Goal: Understand process/instructions: Learn how to perform a task or action

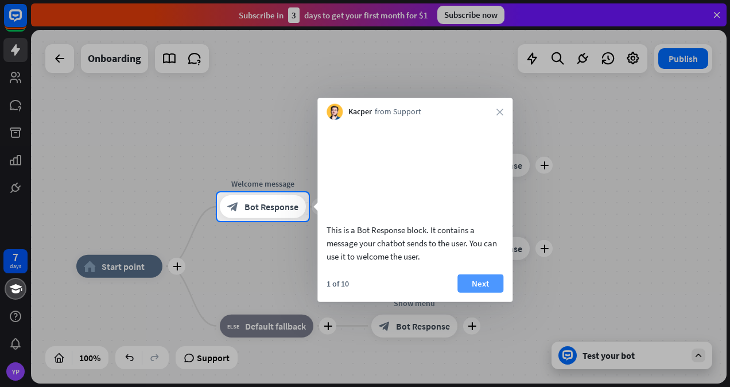
click at [478, 292] on button "Next" at bounding box center [481, 283] width 46 height 18
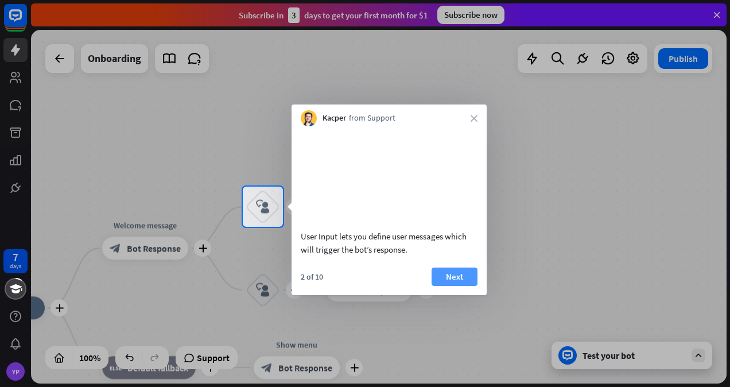
click at [461, 286] on button "Next" at bounding box center [455, 277] width 46 height 18
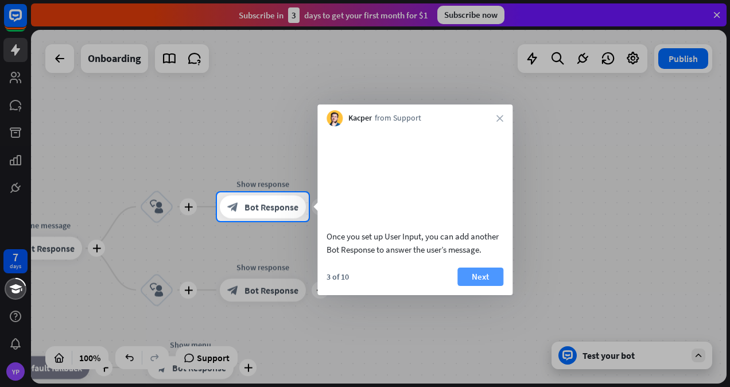
click at [486, 286] on button "Next" at bounding box center [481, 277] width 46 height 18
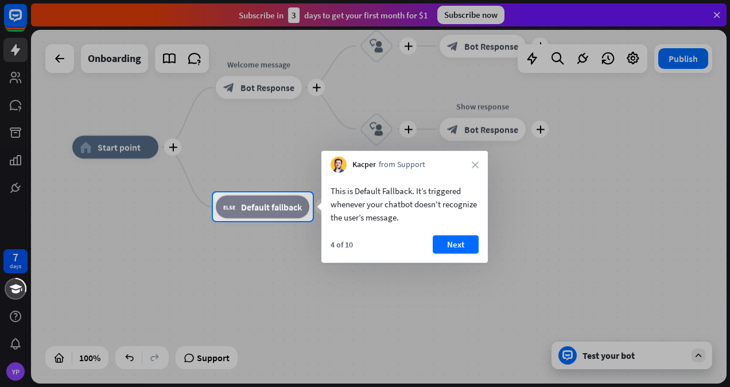
click at [472, 255] on div "4 of 10 Next" at bounding box center [404, 249] width 166 height 28
click at [458, 248] on button "Next" at bounding box center [456, 244] width 46 height 18
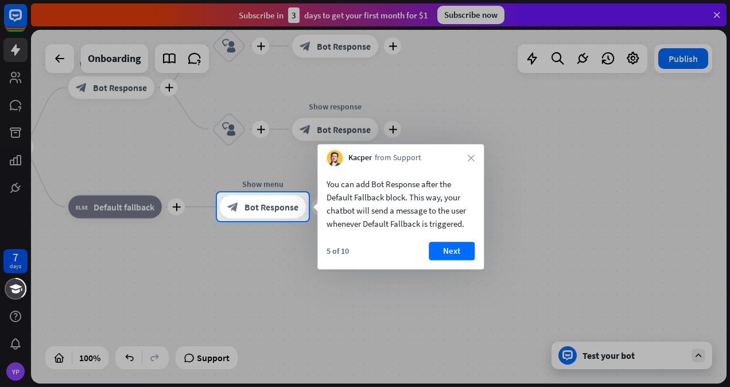
click at [458, 248] on button "Next" at bounding box center [452, 251] width 46 height 18
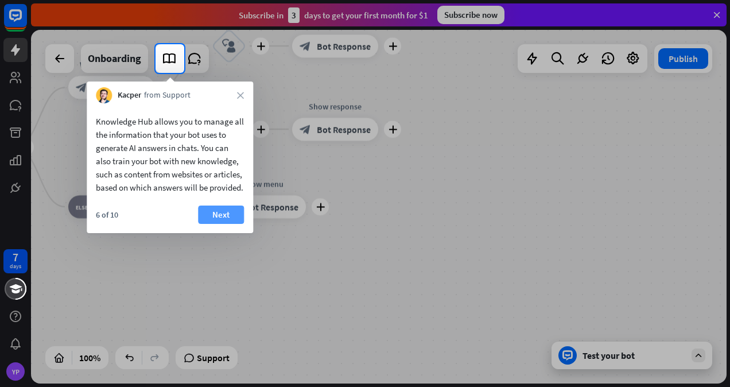
click at [214, 224] on button "Next" at bounding box center [221, 215] width 46 height 18
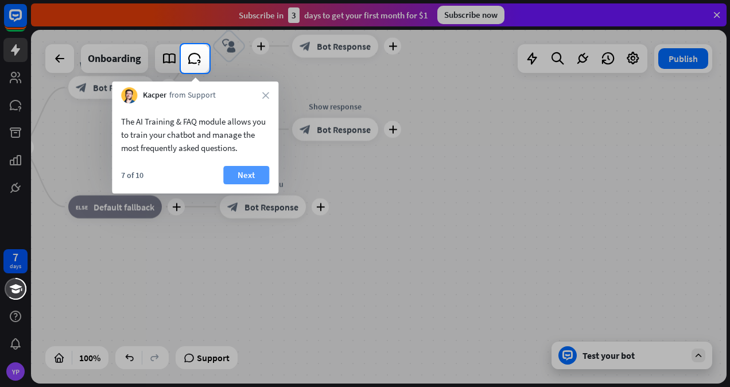
click at [243, 176] on button "Next" at bounding box center [246, 175] width 46 height 18
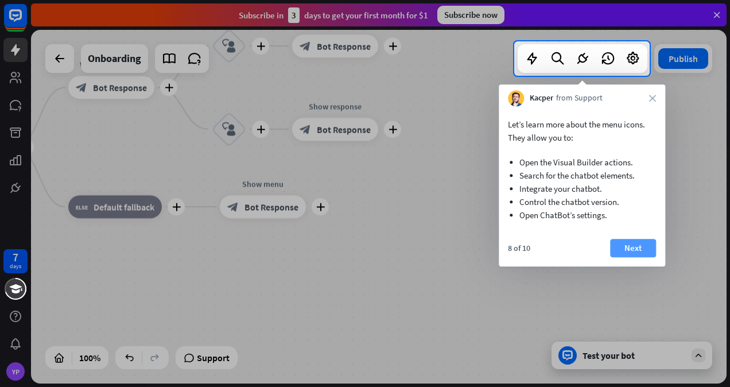
click at [633, 256] on button "Next" at bounding box center [633, 248] width 46 height 18
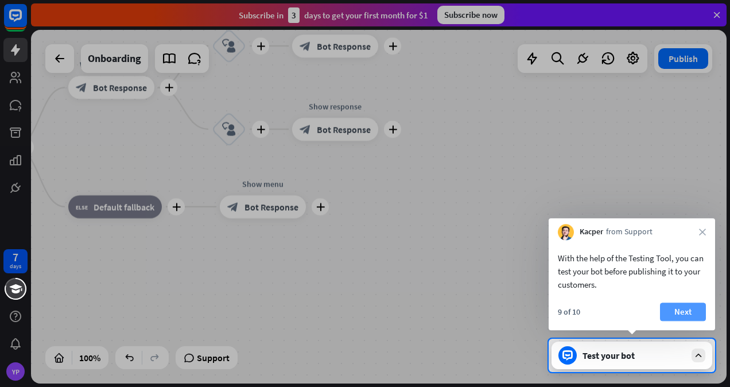
click at [688, 312] on button "Next" at bounding box center [683, 312] width 46 height 18
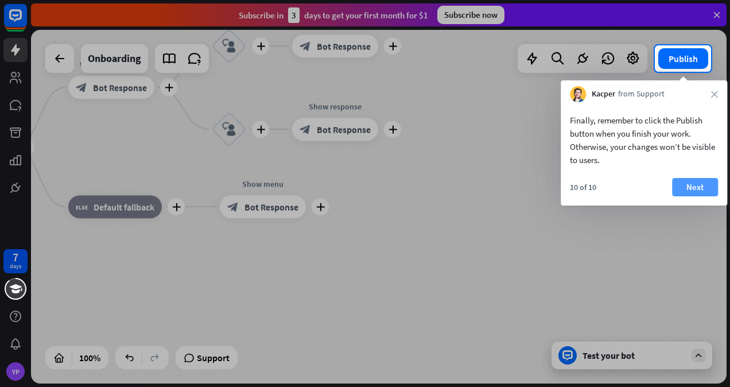
click at [698, 189] on button "Next" at bounding box center [695, 187] width 46 height 18
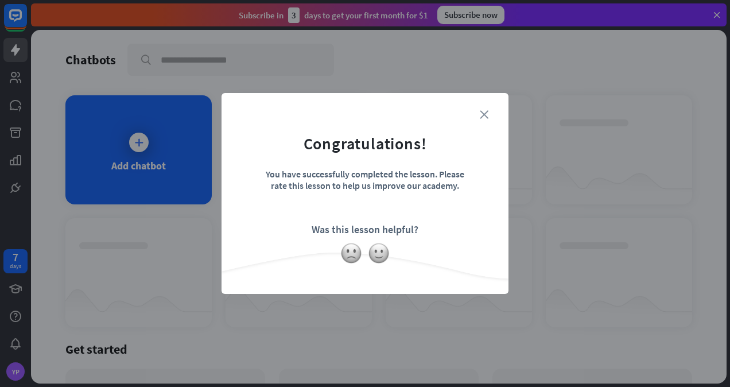
click at [482, 111] on icon "close" at bounding box center [484, 114] width 9 height 9
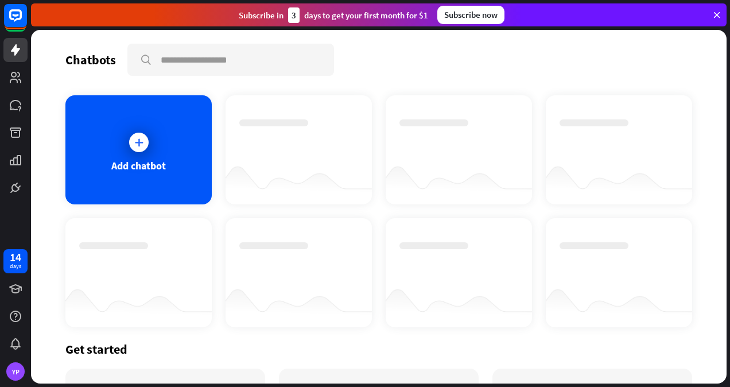
click at [715, 14] on icon at bounding box center [717, 15] width 10 height 10
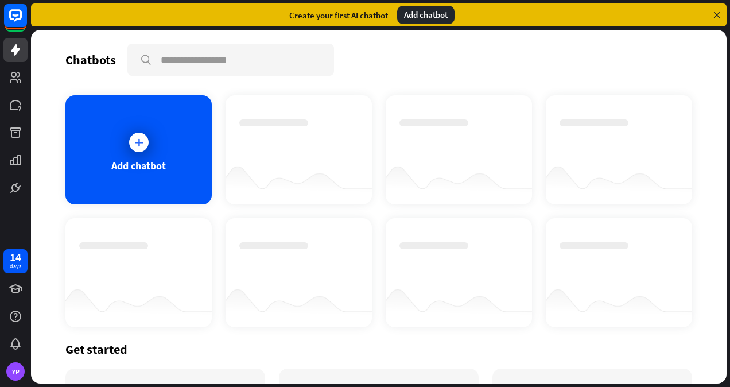
click at [428, 15] on div "Add chatbot" at bounding box center [425, 15] width 57 height 18
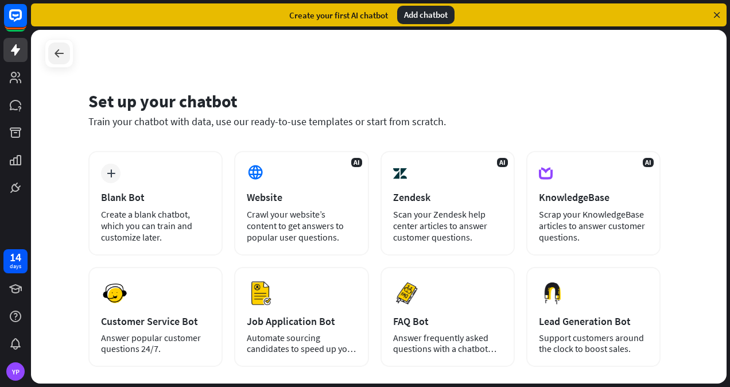
click at [59, 56] on icon at bounding box center [59, 53] width 14 height 14
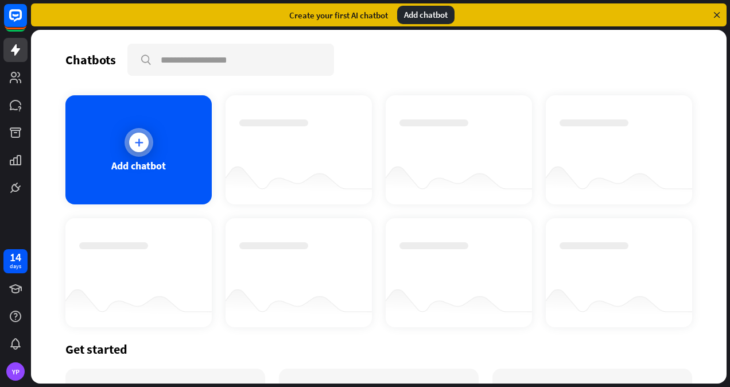
click at [128, 153] on div at bounding box center [139, 142] width 29 height 29
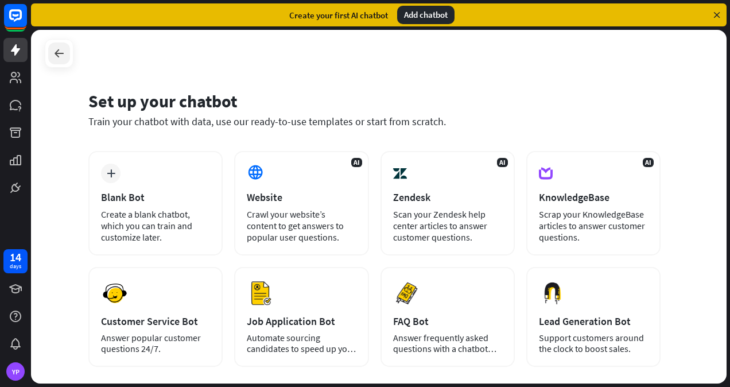
click at [62, 55] on icon at bounding box center [59, 53] width 14 height 14
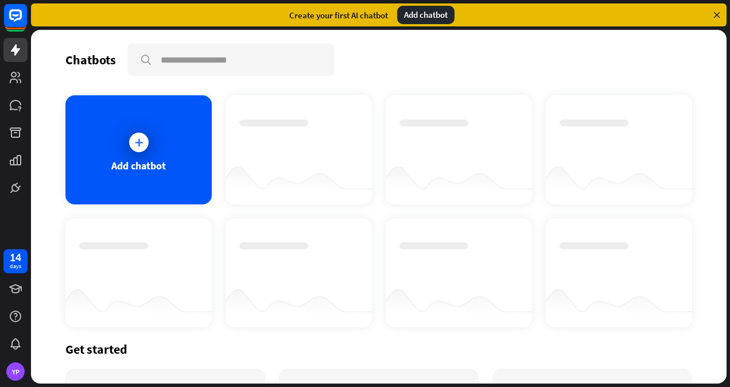
click at [714, 14] on icon at bounding box center [717, 15] width 10 height 10
